Goal: Information Seeking & Learning: Learn about a topic

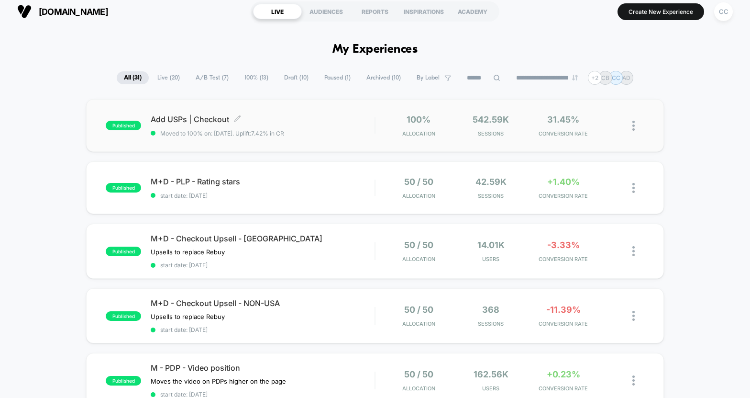
scroll to position [8, 0]
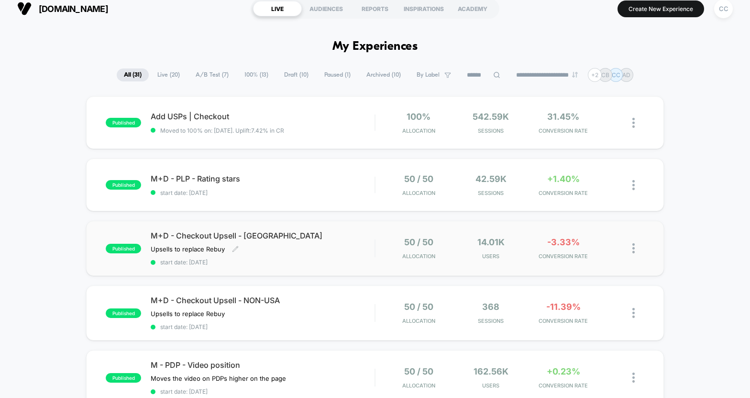
click at [349, 253] on div "M+D - Checkout Upsell - USA Upsells to replace Rebuy Click to edit experience d…" at bounding box center [263, 248] width 224 height 35
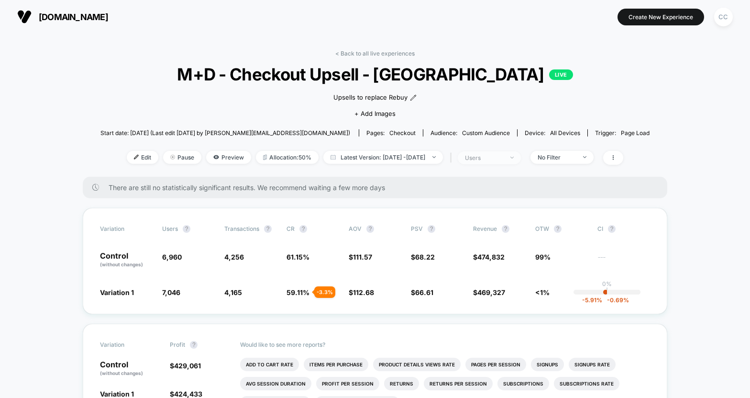
click at [502, 156] on div "users" at bounding box center [484, 157] width 38 height 7
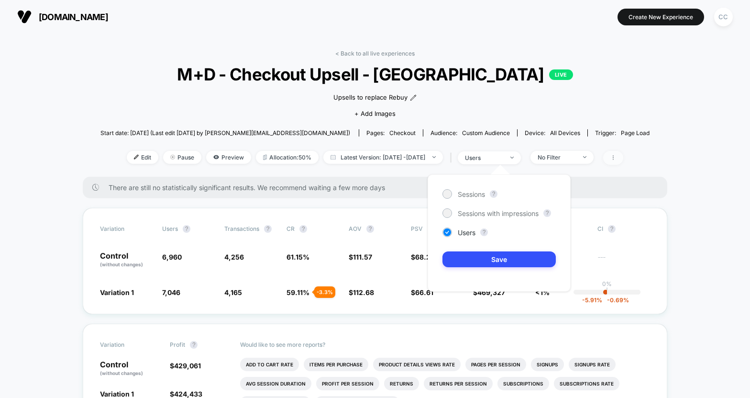
click at [623, 157] on span at bounding box center [613, 158] width 20 height 14
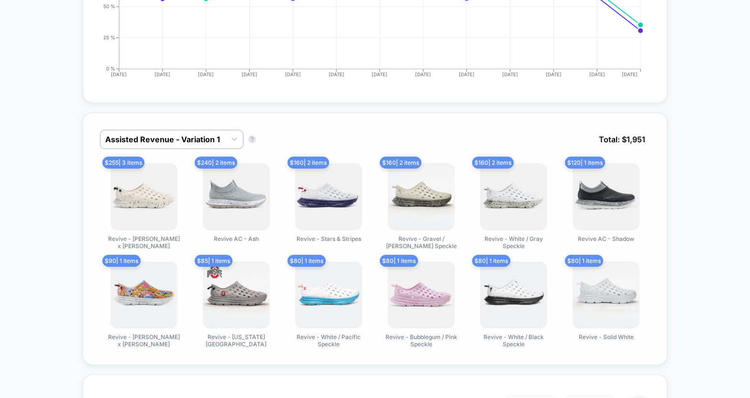
scroll to position [551, 0]
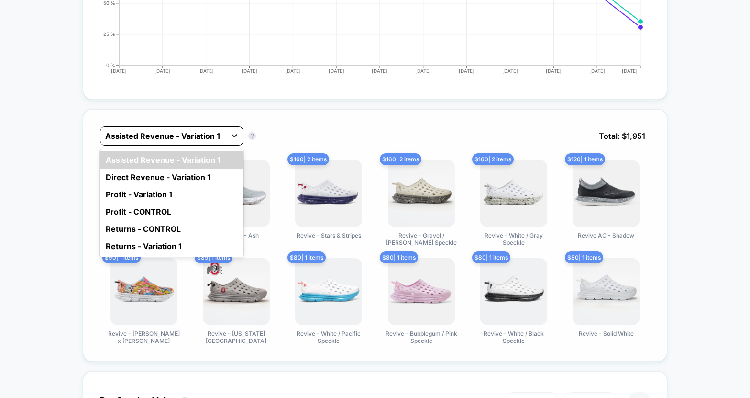
click at [233, 132] on icon at bounding box center [235, 136] width 10 height 10
click at [212, 177] on div "Direct Revenue - Variation 1" at bounding box center [172, 176] width 144 height 17
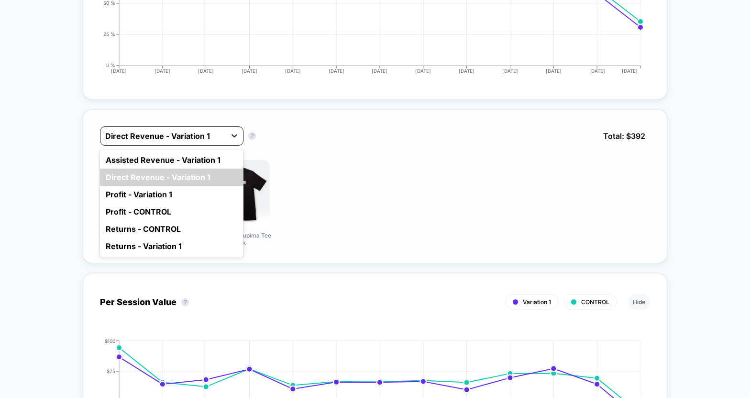
click at [232, 136] on icon at bounding box center [235, 136] width 10 height 10
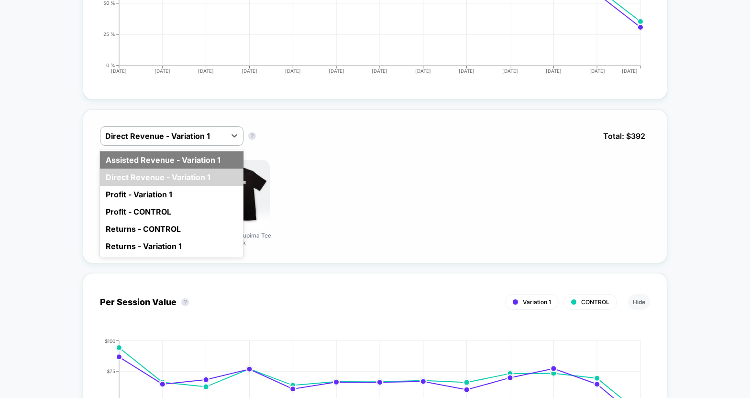
drag, startPoint x: 213, startPoint y: 162, endPoint x: 223, endPoint y: 153, distance: 13.2
click at [213, 162] on div "Assisted Revenue - Variation 1" at bounding box center [172, 159] width 144 height 17
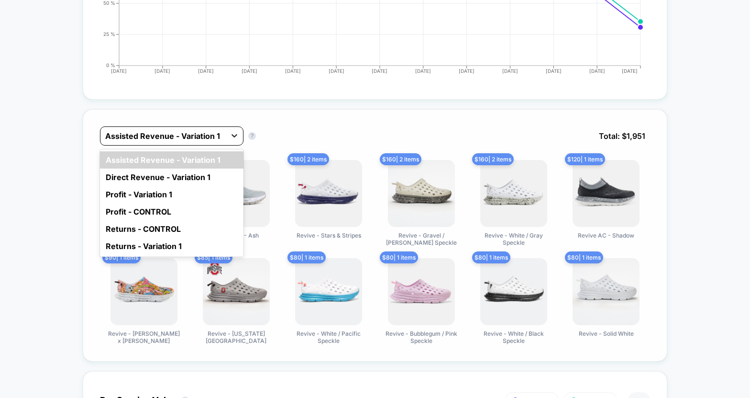
click at [236, 136] on icon at bounding box center [235, 136] width 10 height 10
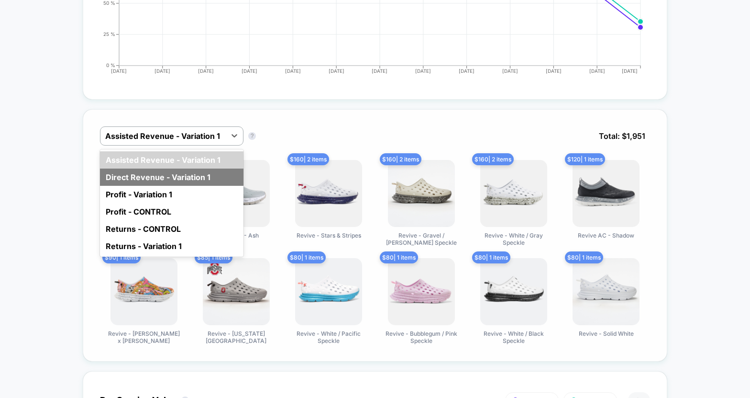
click at [195, 179] on div "Direct Revenue - Variation 1" at bounding box center [172, 176] width 144 height 17
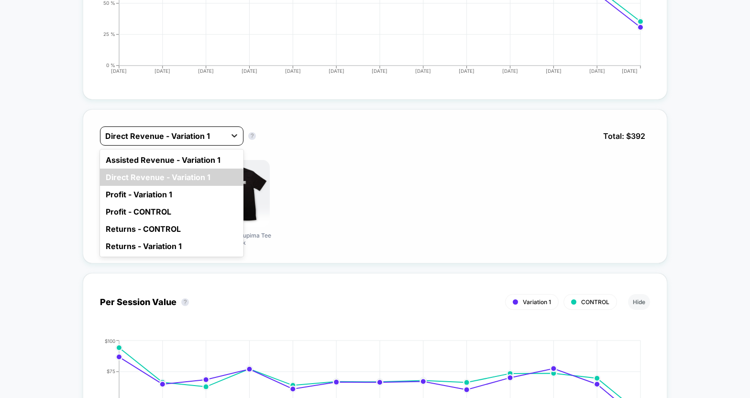
click at [236, 138] on icon at bounding box center [235, 136] width 10 height 10
click at [210, 160] on div "Assisted Revenue - Variation 1" at bounding box center [172, 159] width 144 height 17
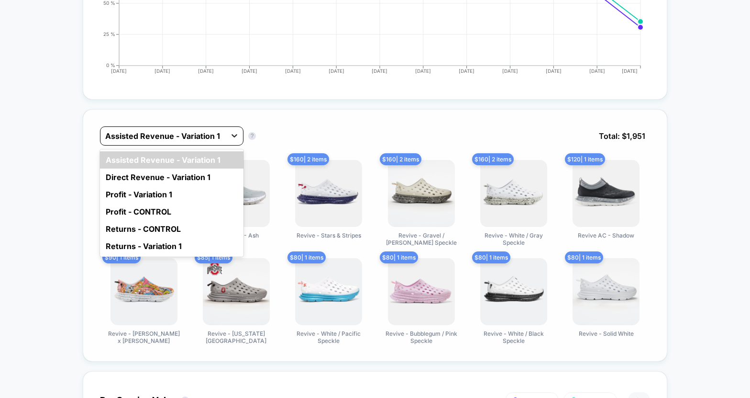
click at [235, 133] on icon at bounding box center [235, 136] width 10 height 10
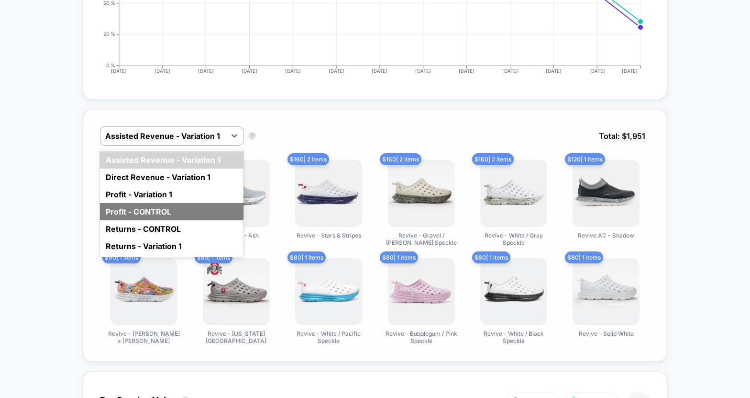
click at [194, 210] on div "Profit - CONTROL" at bounding box center [172, 211] width 144 height 17
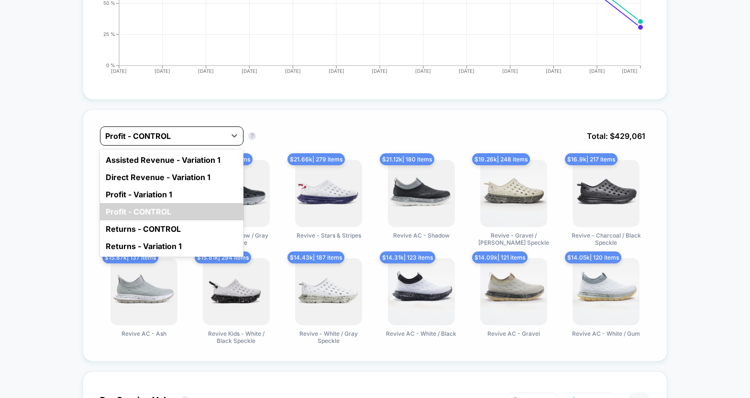
click at [222, 137] on div "Profit - CONTROL" at bounding box center [162, 135] width 125 height 15
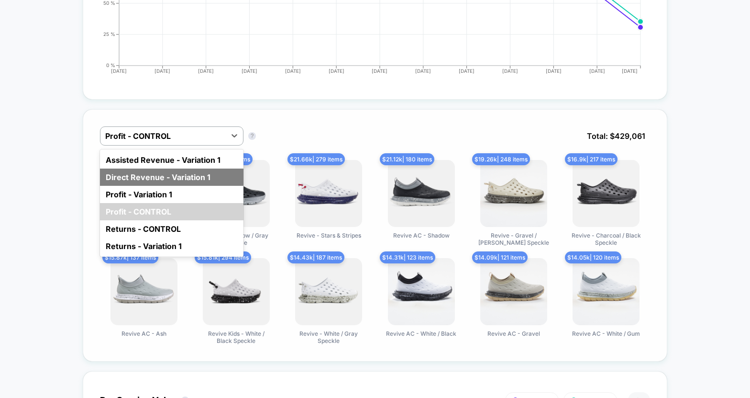
click at [202, 181] on div "Direct Revenue - Variation 1" at bounding box center [172, 176] width 144 height 17
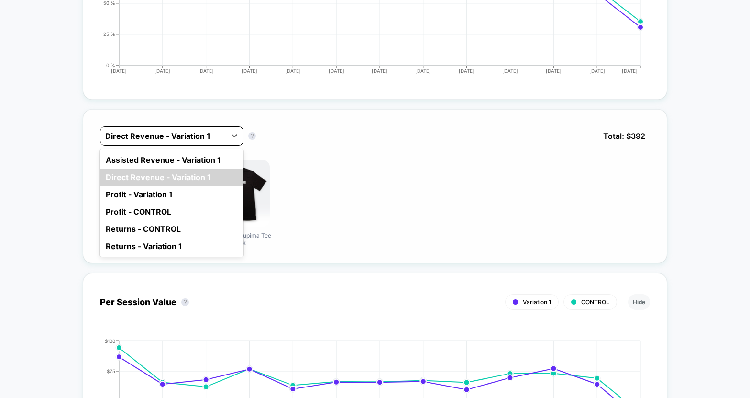
drag, startPoint x: 225, startPoint y: 134, endPoint x: 223, endPoint y: 139, distance: 5.2
click at [225, 134] on div "Direct Revenue - Variation 1" at bounding box center [162, 135] width 125 height 15
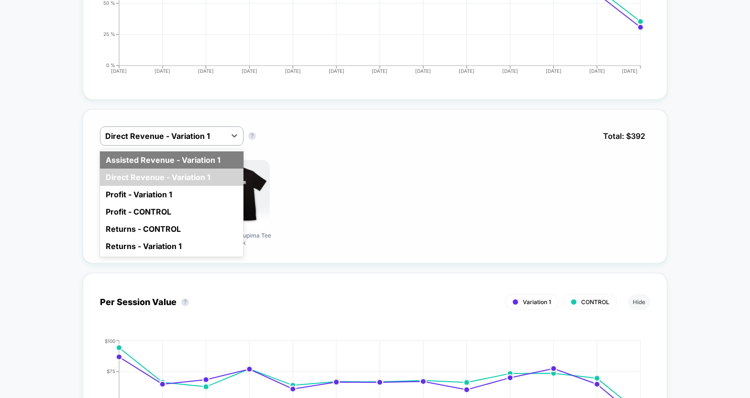
click at [213, 162] on div "Assisted Revenue - Variation 1" at bounding box center [172, 159] width 144 height 17
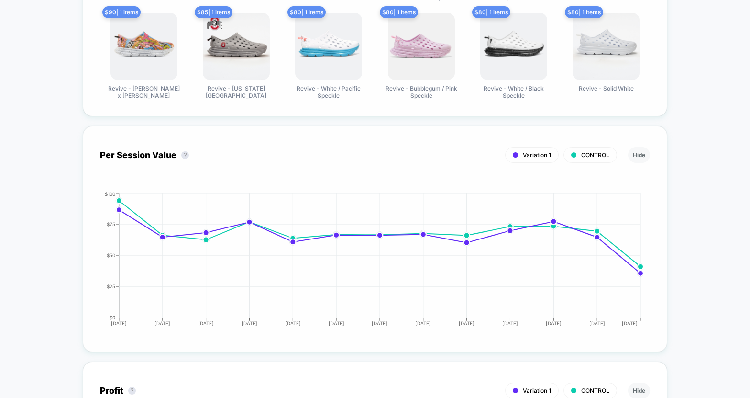
scroll to position [813, 0]
